Goal: Information Seeking & Learning: Learn about a topic

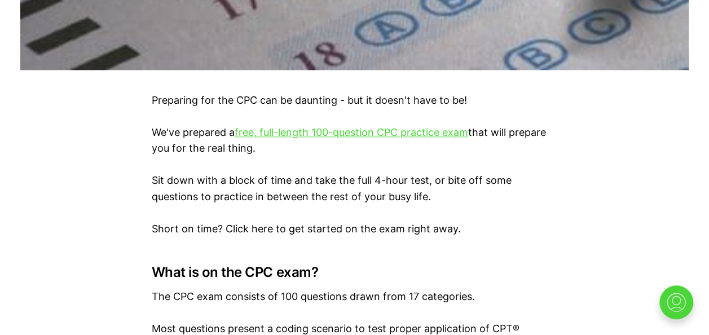
scroll to position [632, 0]
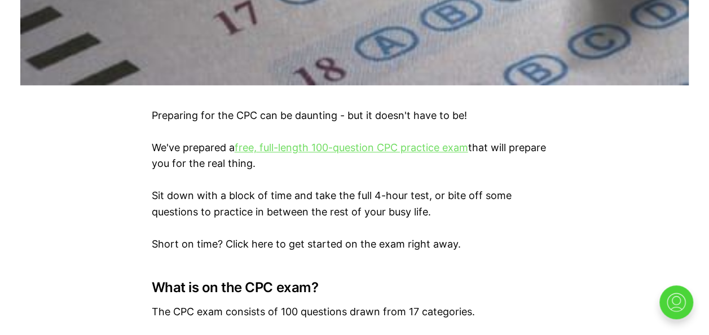
click at [288, 148] on link "free, full-length 100-question CPC practice exam" at bounding box center [351, 148] width 233 height 12
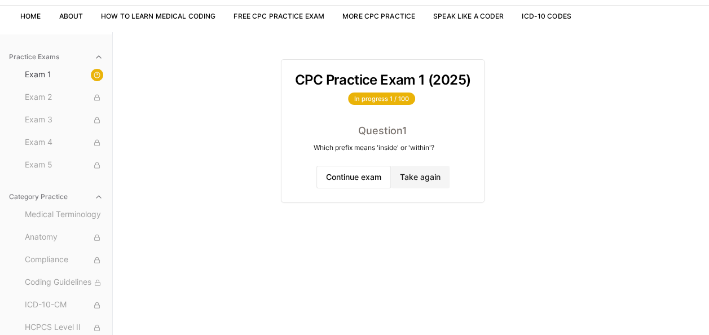
scroll to position [104, 0]
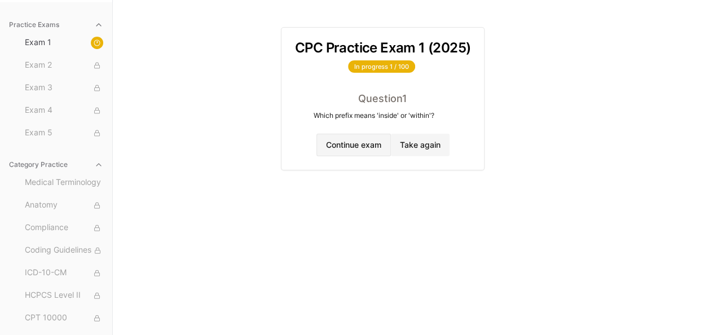
click at [371, 139] on button "Continue exam" at bounding box center [353, 145] width 74 height 23
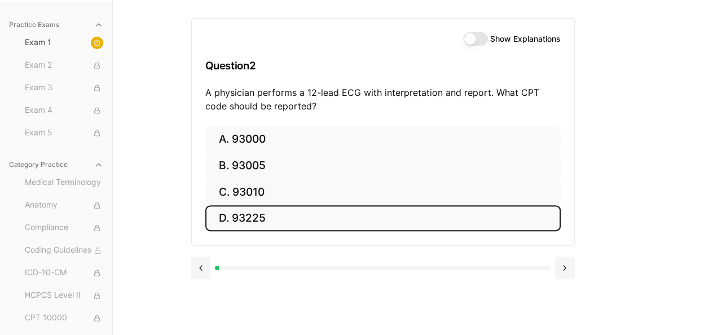
click at [417, 205] on button "D. 93225" at bounding box center [382, 218] width 355 height 27
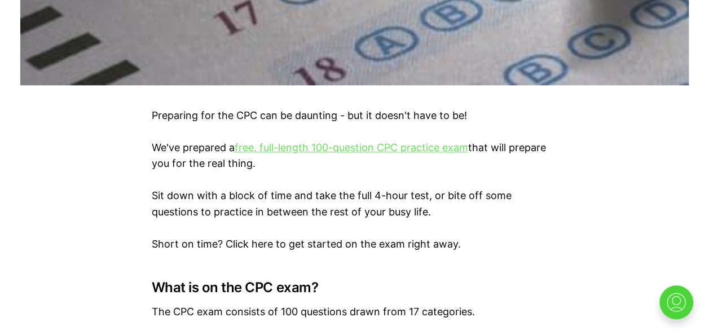
click at [292, 147] on link "free, full-length 100-question CPC practice exam" at bounding box center [351, 148] width 233 height 12
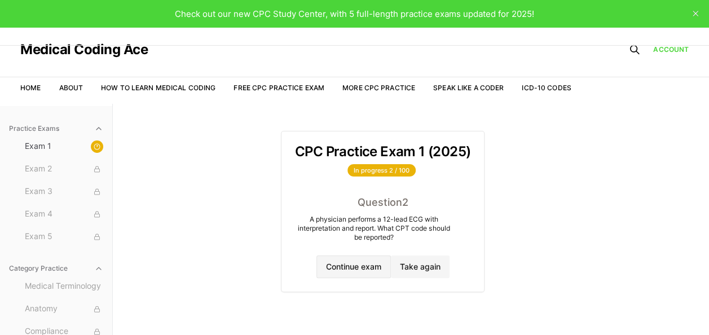
click at [364, 266] on button "Continue exam" at bounding box center [353, 266] width 74 height 23
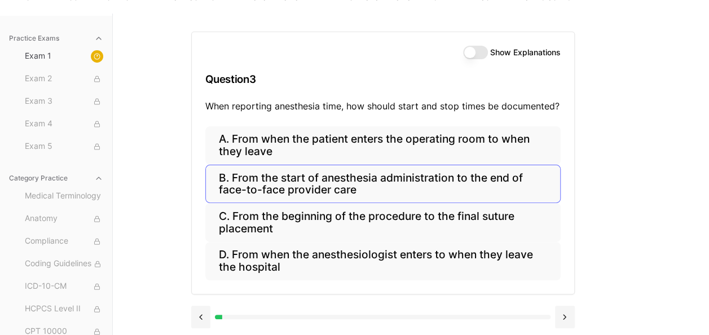
scroll to position [104, 0]
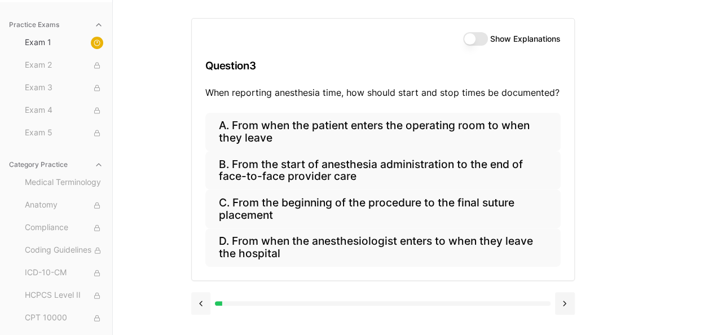
click at [200, 305] on button at bounding box center [201, 303] width 20 height 23
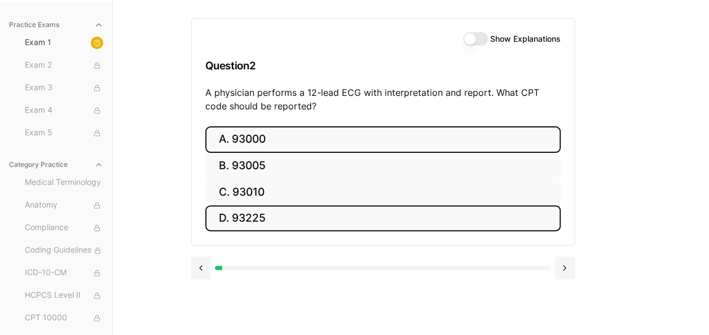
click at [236, 146] on button "A. 93000" at bounding box center [382, 139] width 355 height 27
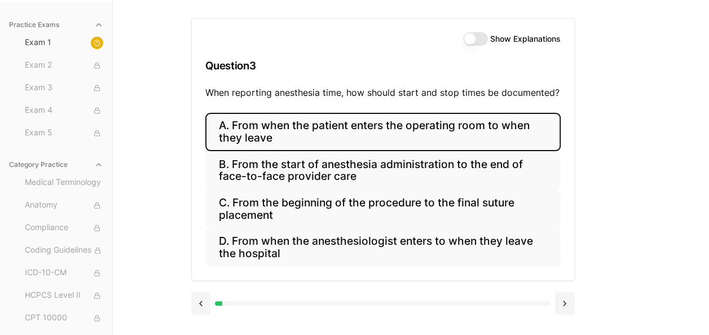
click at [310, 124] on button "A. From when the patient enters the operating room to when they leave" at bounding box center [382, 132] width 355 height 38
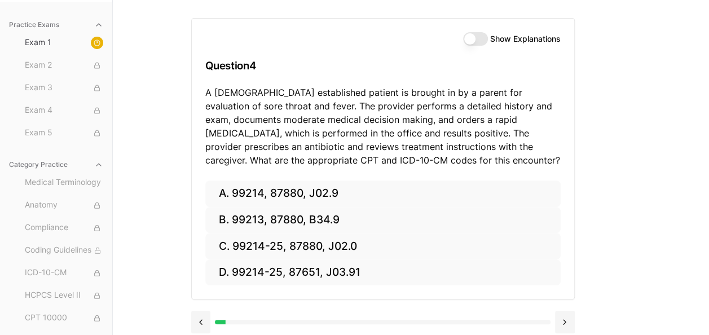
click at [471, 38] on button "Show Explanations" at bounding box center [475, 39] width 25 height 14
click at [532, 142] on p "A [DEMOGRAPHIC_DATA] established patient is brought in by a parent for evaluati…" at bounding box center [382, 126] width 355 height 81
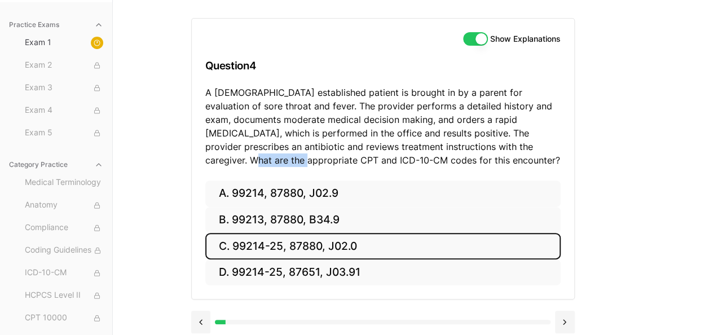
click at [334, 243] on button "C. 99214-25, 87880, J02.0" at bounding box center [382, 246] width 355 height 27
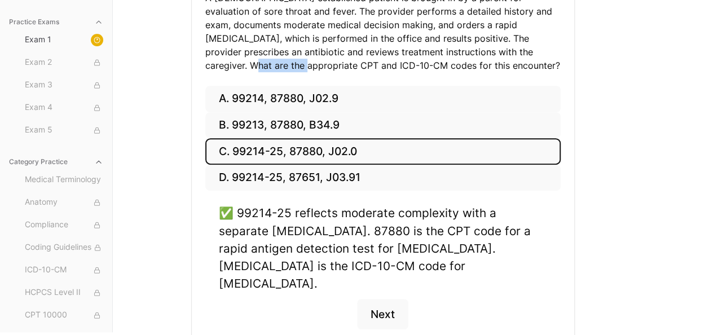
scroll to position [199, 0]
click at [392, 299] on button "Next" at bounding box center [382, 314] width 51 height 30
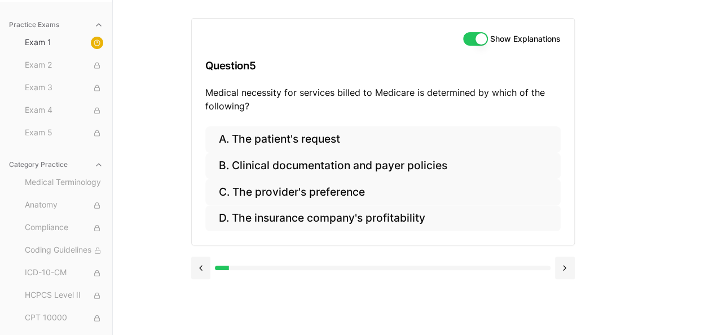
scroll to position [104, 0]
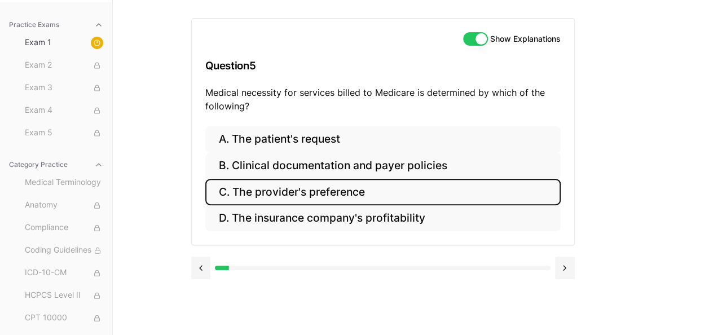
click at [334, 193] on button "C. The provider's preference" at bounding box center [382, 192] width 355 height 27
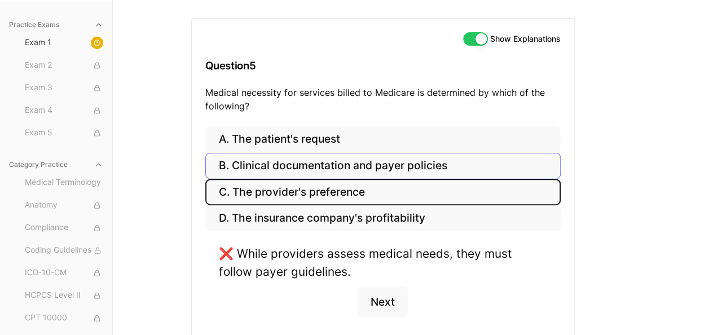
click at [205, 179] on button "C. The provider's preference" at bounding box center [382, 192] width 355 height 27
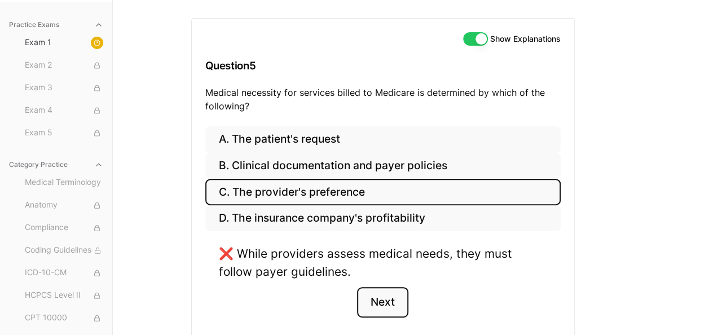
click at [390, 305] on button "Next" at bounding box center [382, 302] width 51 height 30
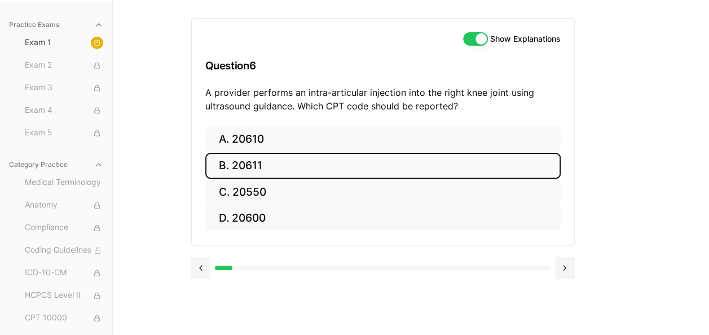
click at [236, 161] on button "B. 20611" at bounding box center [382, 166] width 355 height 27
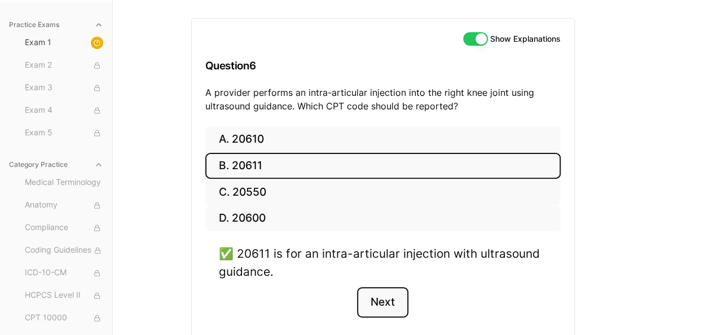
click at [387, 298] on button "Next" at bounding box center [382, 302] width 51 height 30
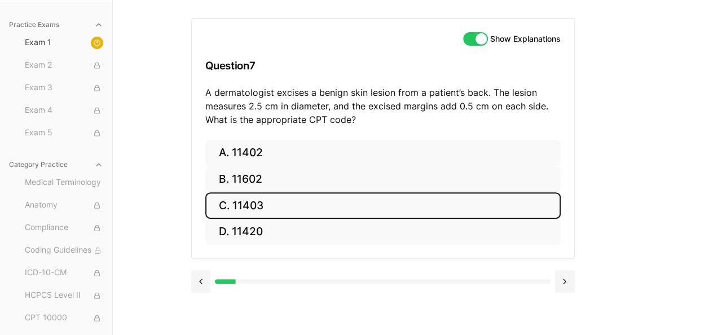
click at [255, 206] on button "C. 11403" at bounding box center [382, 205] width 355 height 27
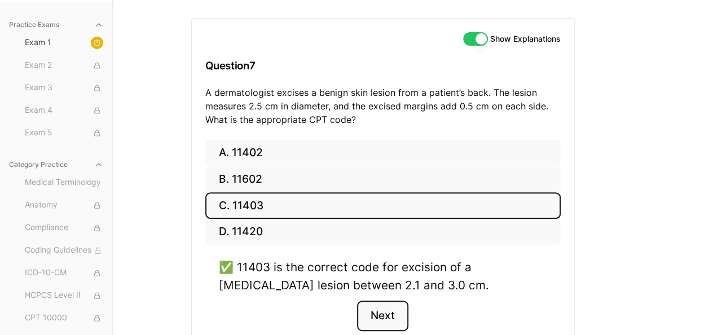
click at [378, 314] on button "Next" at bounding box center [382, 316] width 51 height 30
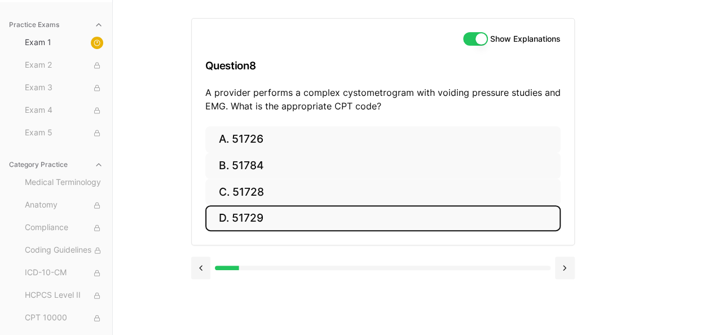
click at [271, 214] on button "D. 51729" at bounding box center [382, 218] width 355 height 27
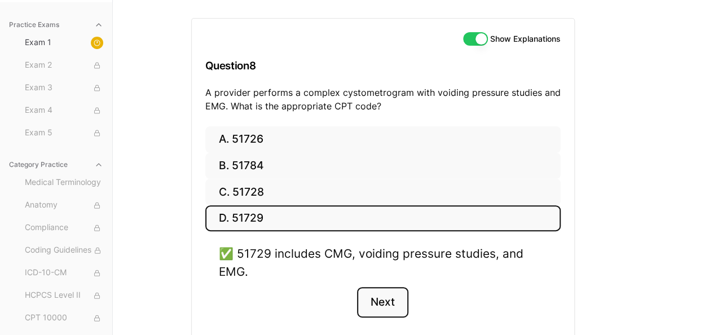
click at [389, 292] on button "Next" at bounding box center [382, 302] width 51 height 30
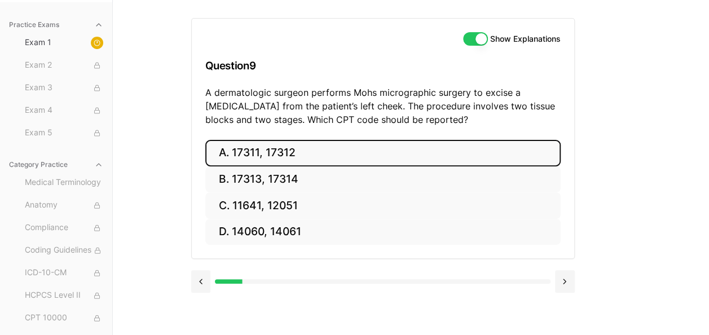
click at [252, 151] on button "A. 17311, 17312" at bounding box center [382, 153] width 355 height 27
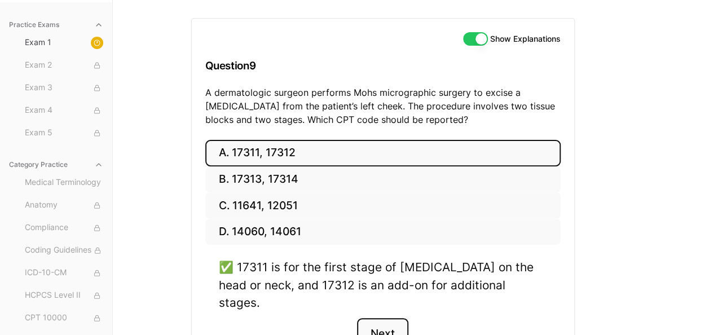
click at [387, 318] on button "Next" at bounding box center [382, 333] width 51 height 30
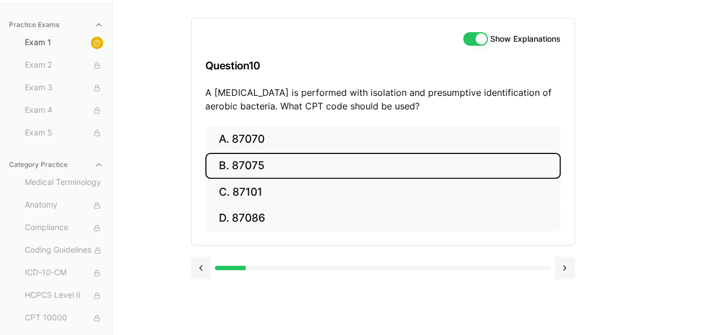
click at [268, 165] on button "B. 87075" at bounding box center [382, 166] width 355 height 27
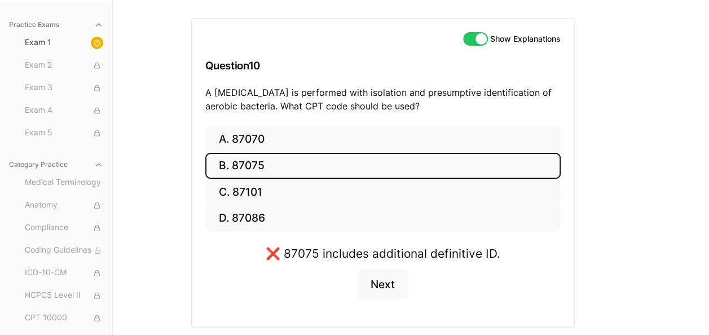
scroll to position [126, 0]
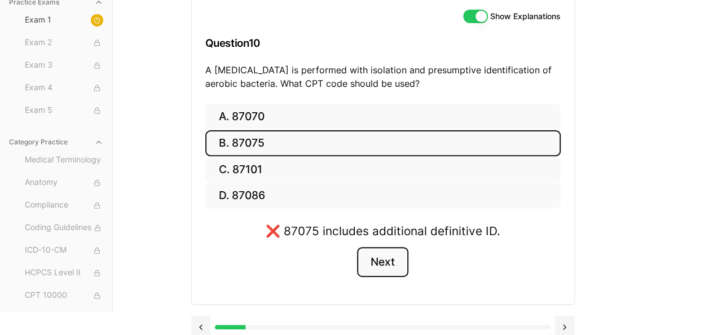
click at [387, 255] on button "Next" at bounding box center [382, 262] width 51 height 30
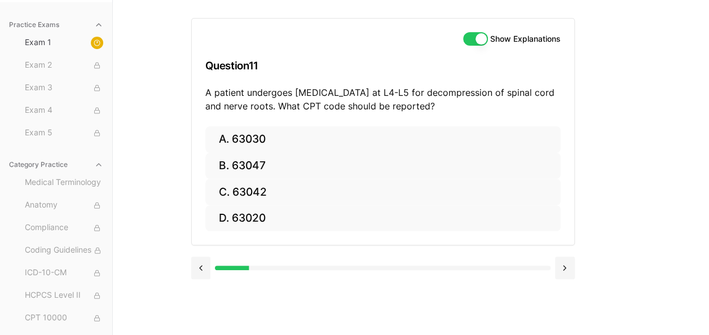
scroll to position [104, 0]
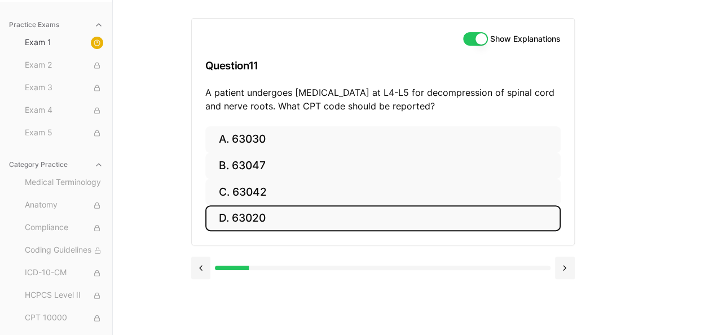
click at [267, 210] on button "D. 63020" at bounding box center [382, 218] width 355 height 27
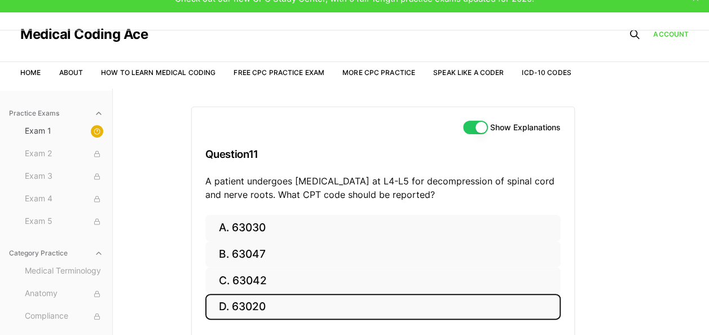
scroll to position [0, 0]
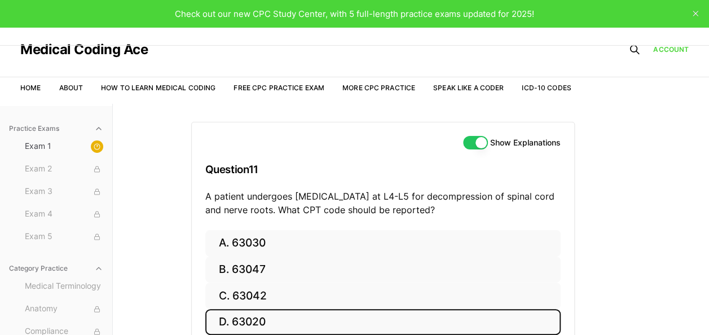
click at [478, 142] on button "Show Explanations" at bounding box center [475, 143] width 25 height 14
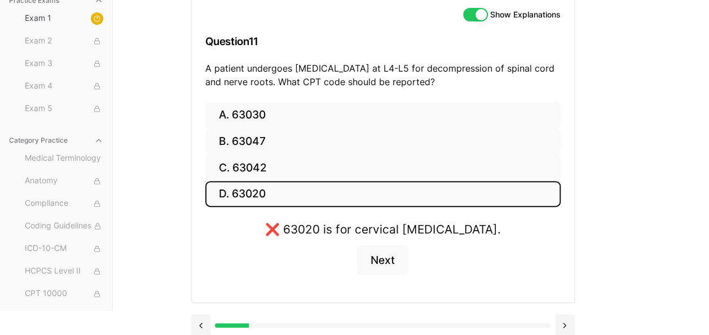
scroll to position [135, 0]
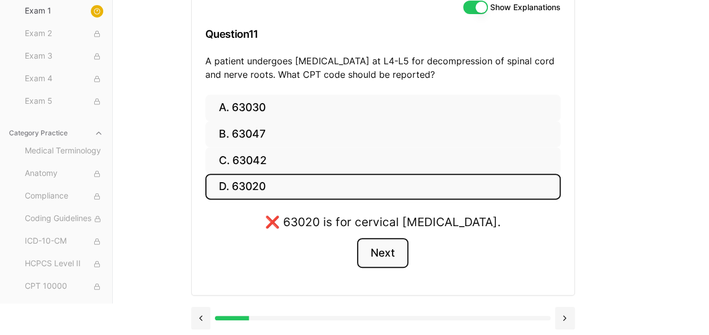
click at [379, 254] on button "Next" at bounding box center [382, 253] width 51 height 30
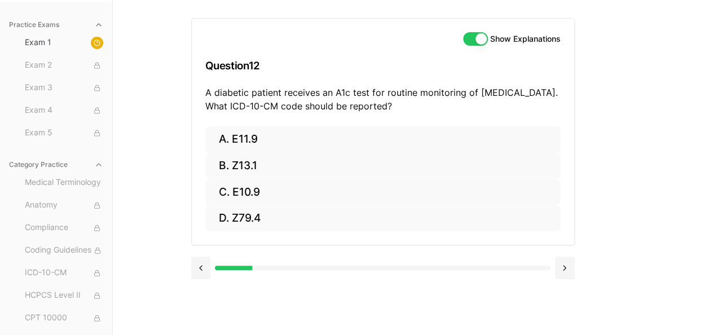
click at [374, 254] on div at bounding box center [383, 266] width 384 height 43
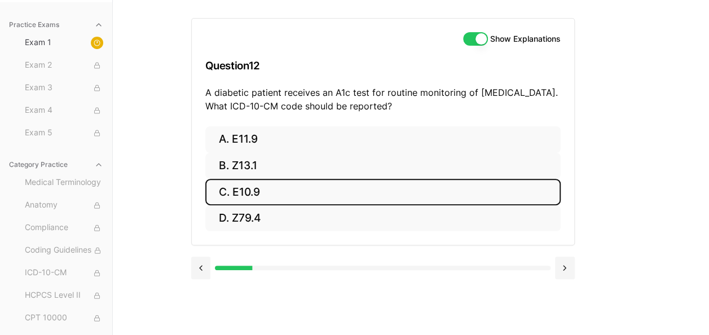
click at [257, 189] on button "C. E10.9" at bounding box center [382, 192] width 355 height 27
